Goal: Navigation & Orientation: Find specific page/section

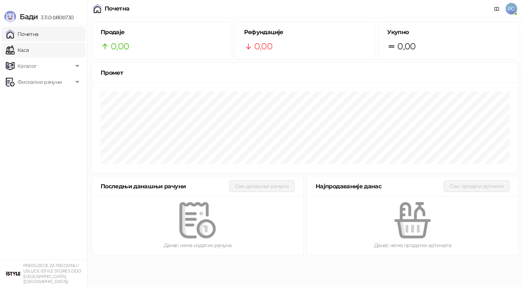
click at [29, 44] on link "Каса" at bounding box center [17, 50] width 23 height 15
